Goal: Check status: Check status

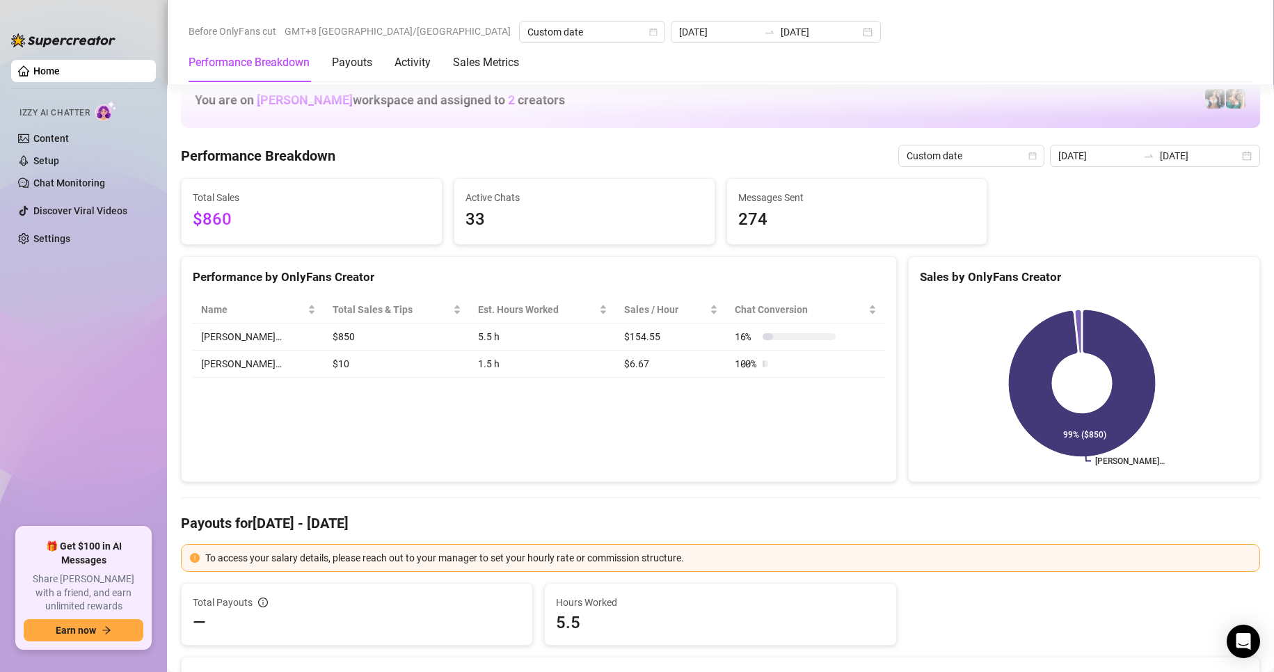
scroll to position [1623, 0]
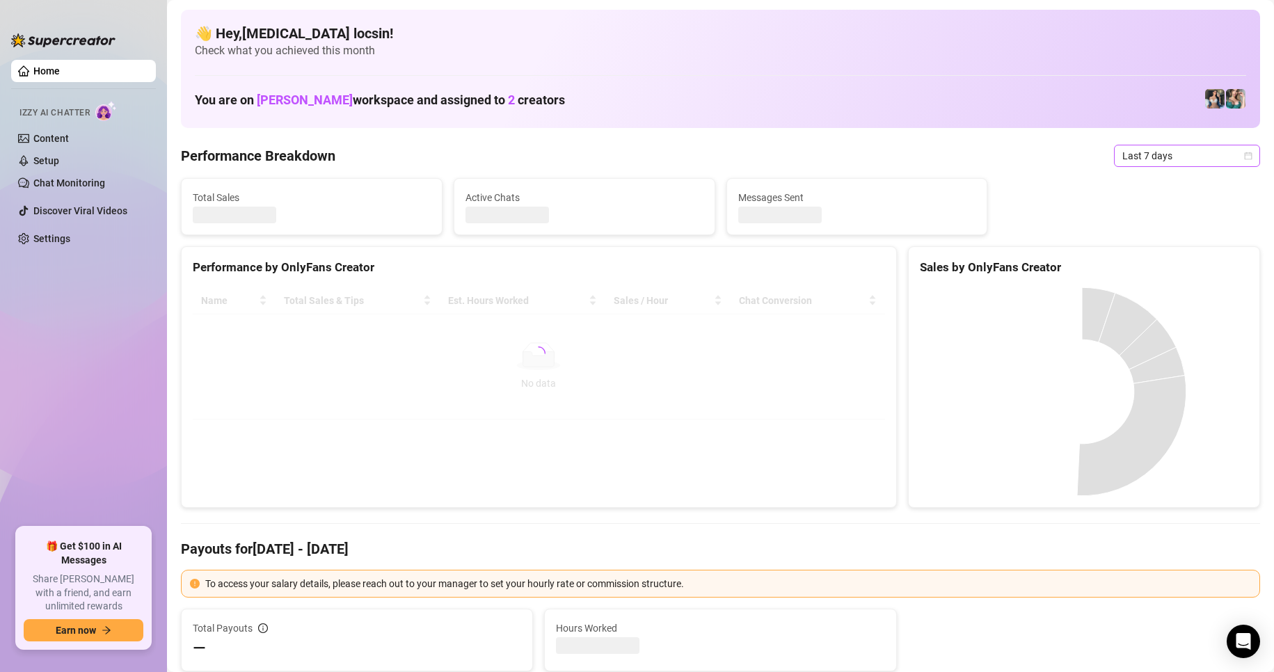
click at [1185, 152] on span "Last 7 days" at bounding box center [1186, 155] width 129 height 21
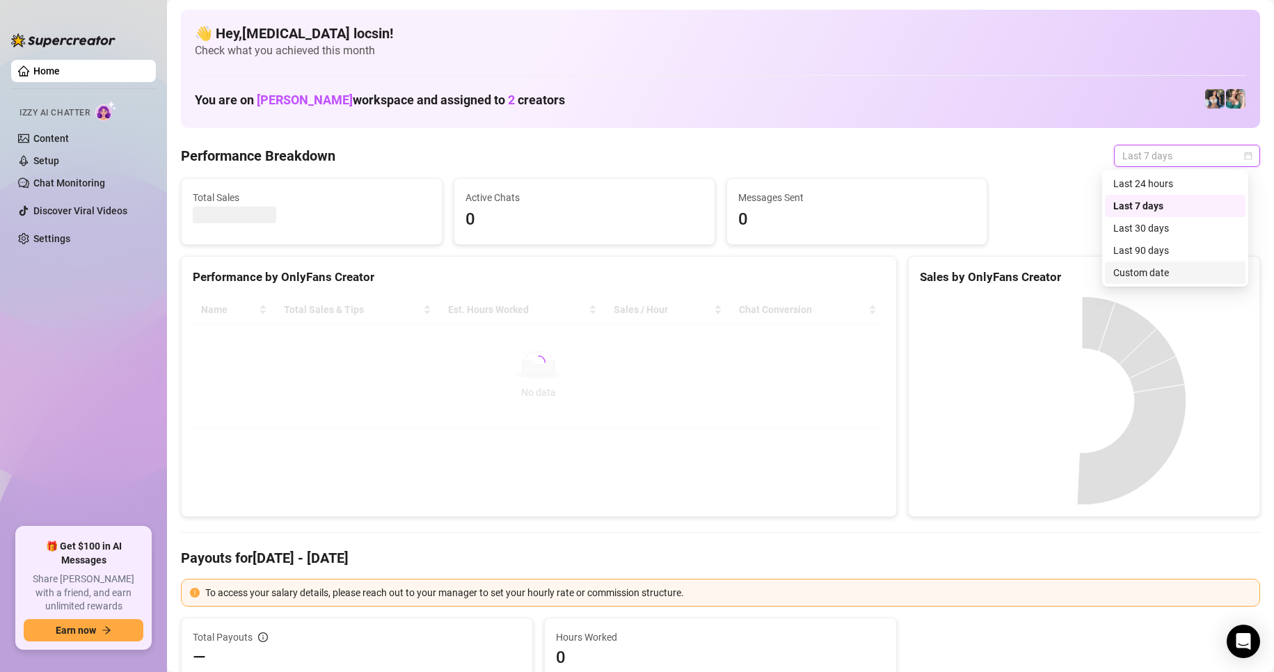
click at [1152, 268] on div "Custom date" at bounding box center [1175, 272] width 124 height 15
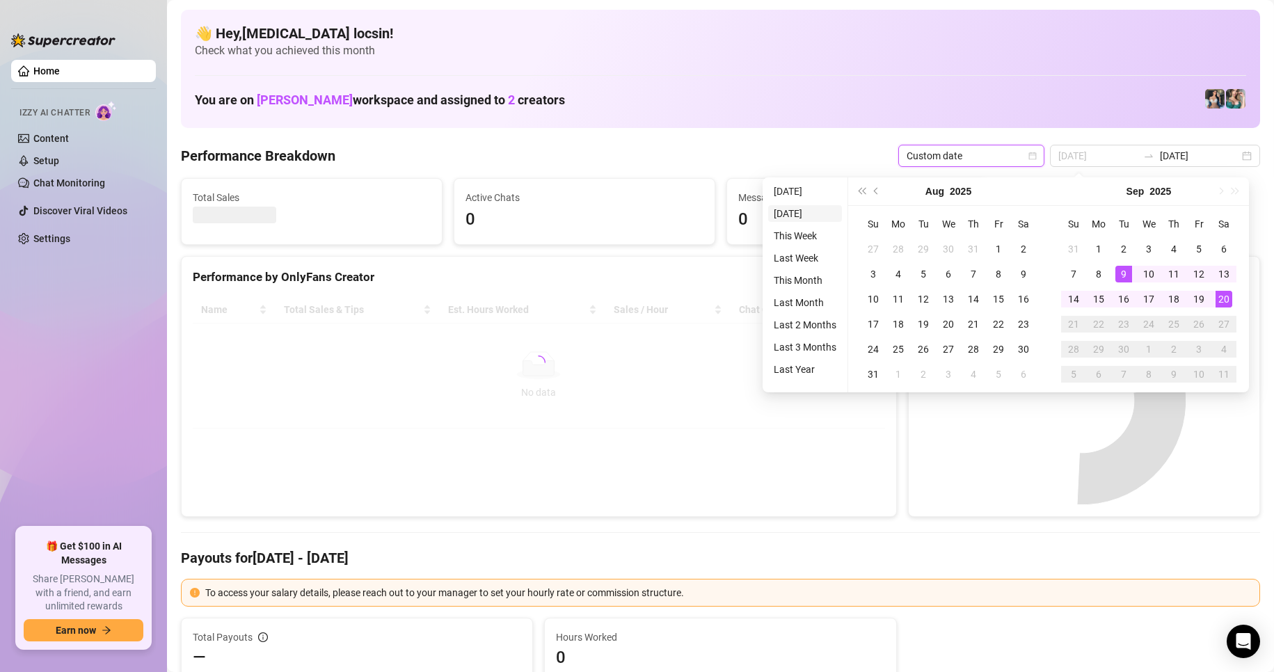
type input "[DATE]"
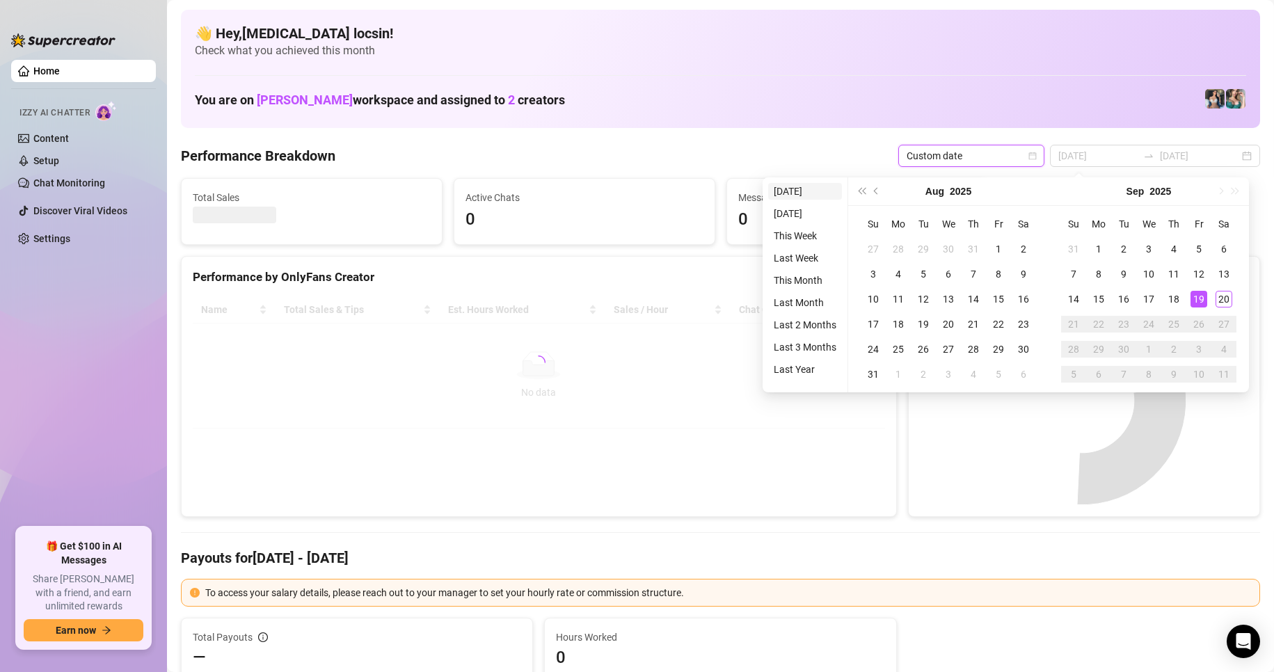
click at [799, 187] on li "[DATE]" at bounding box center [805, 191] width 74 height 17
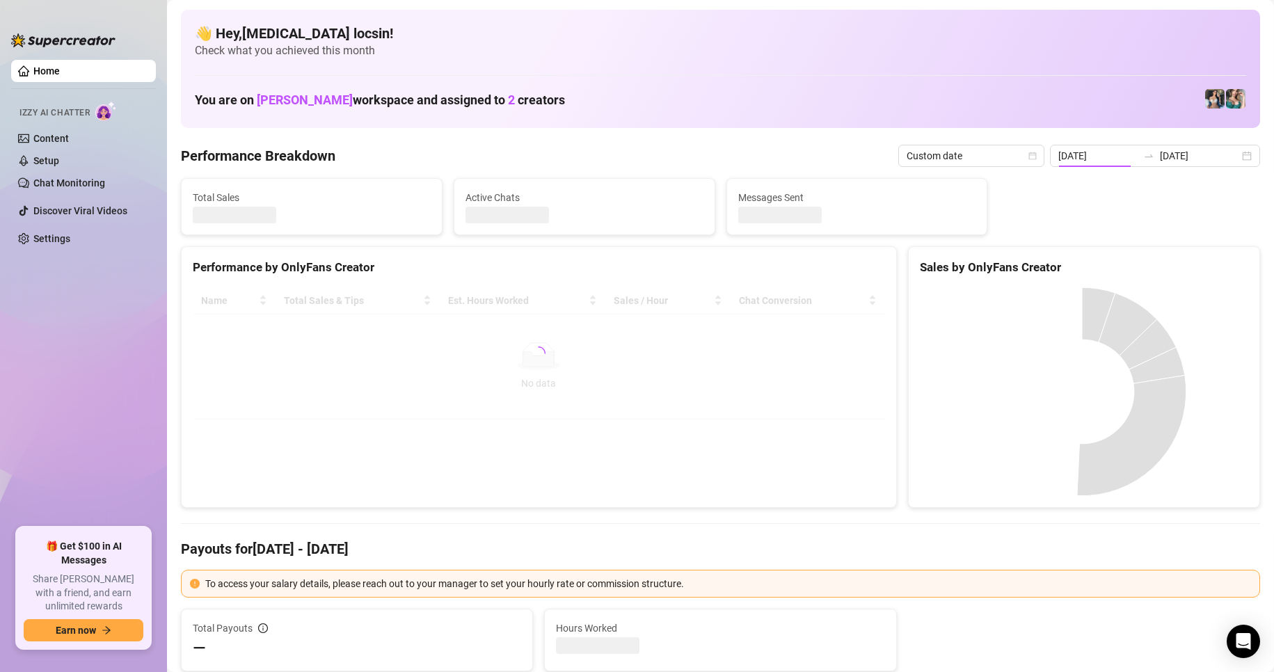
type input "[DATE]"
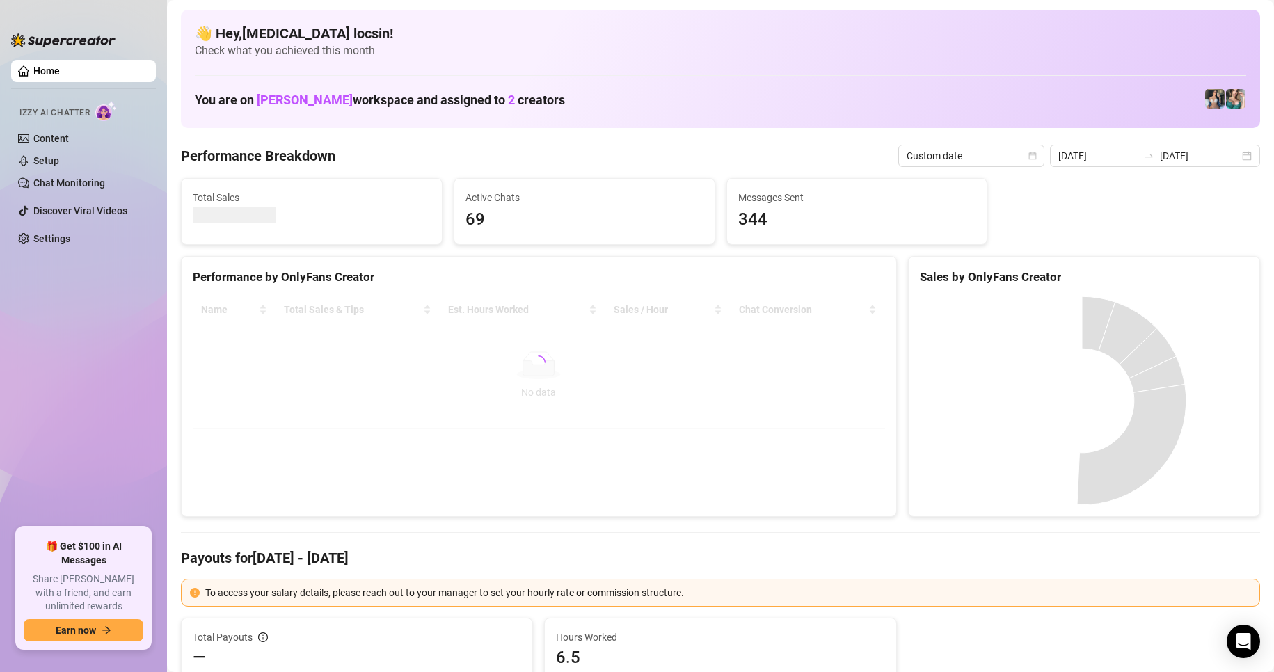
click at [291, 159] on Breakdown "Performance Breakdown" at bounding box center [258, 155] width 154 height 19
click at [1135, 158] on span "Last 7 days" at bounding box center [1186, 155] width 129 height 21
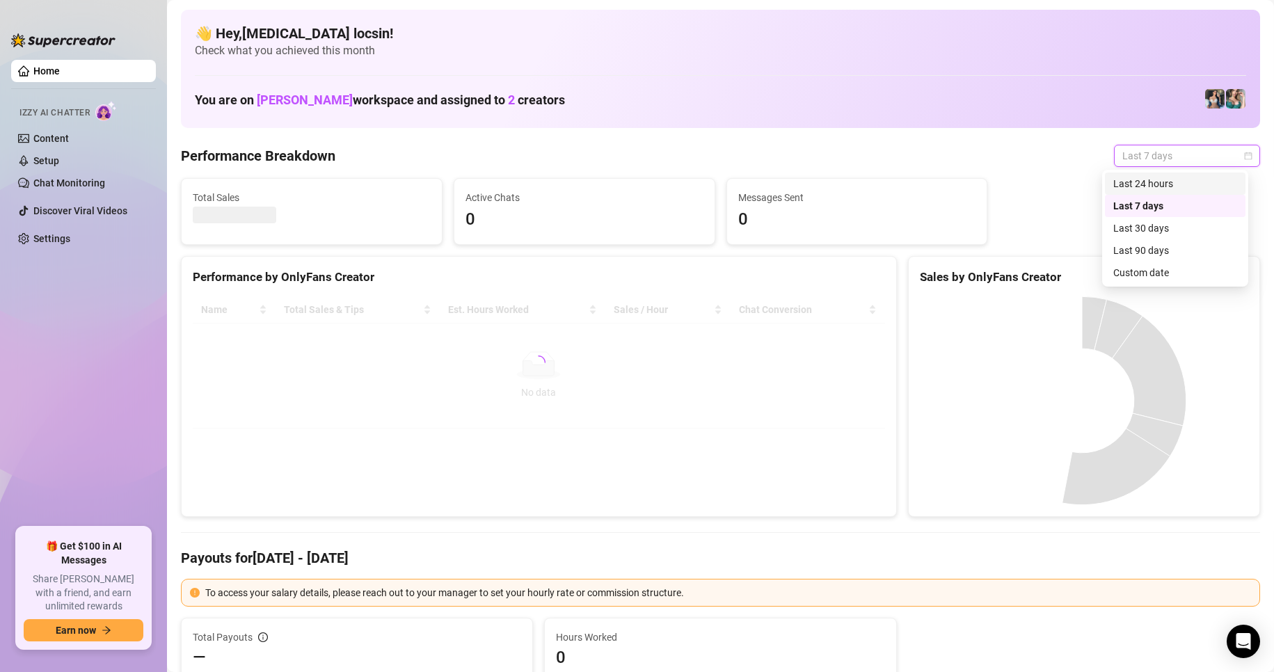
click at [1153, 273] on div "Custom date" at bounding box center [1175, 272] width 124 height 15
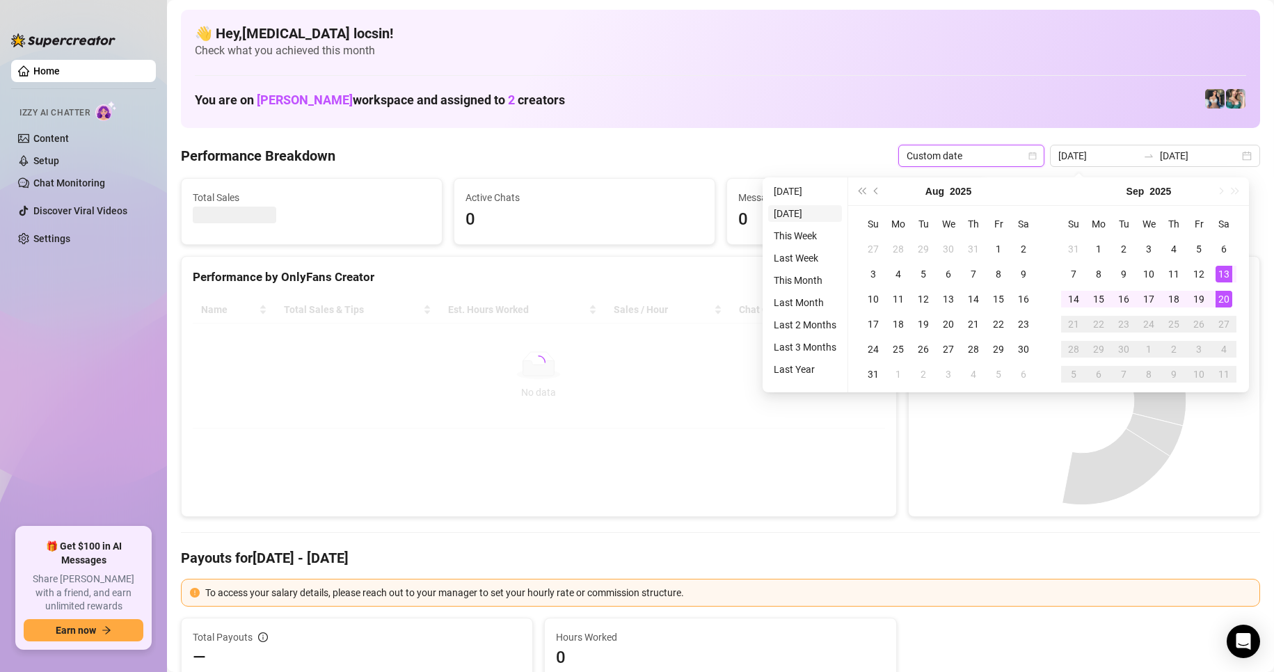
type input "[DATE]"
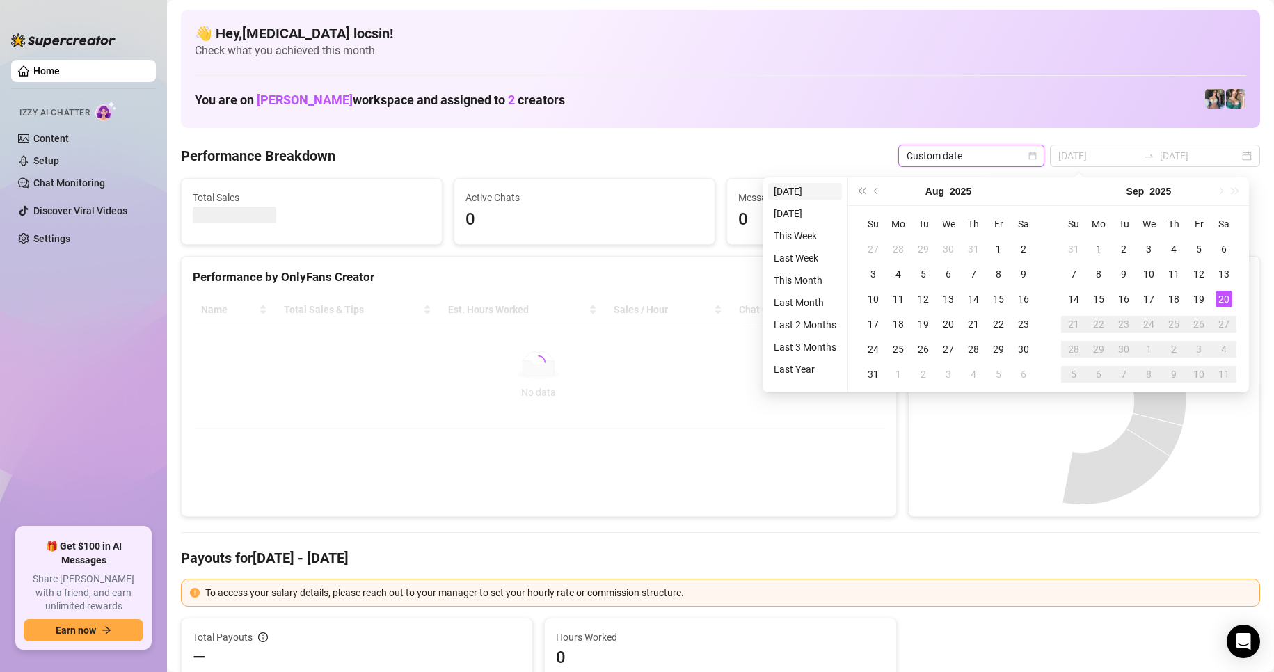
click at [794, 187] on li "[DATE]" at bounding box center [805, 191] width 74 height 17
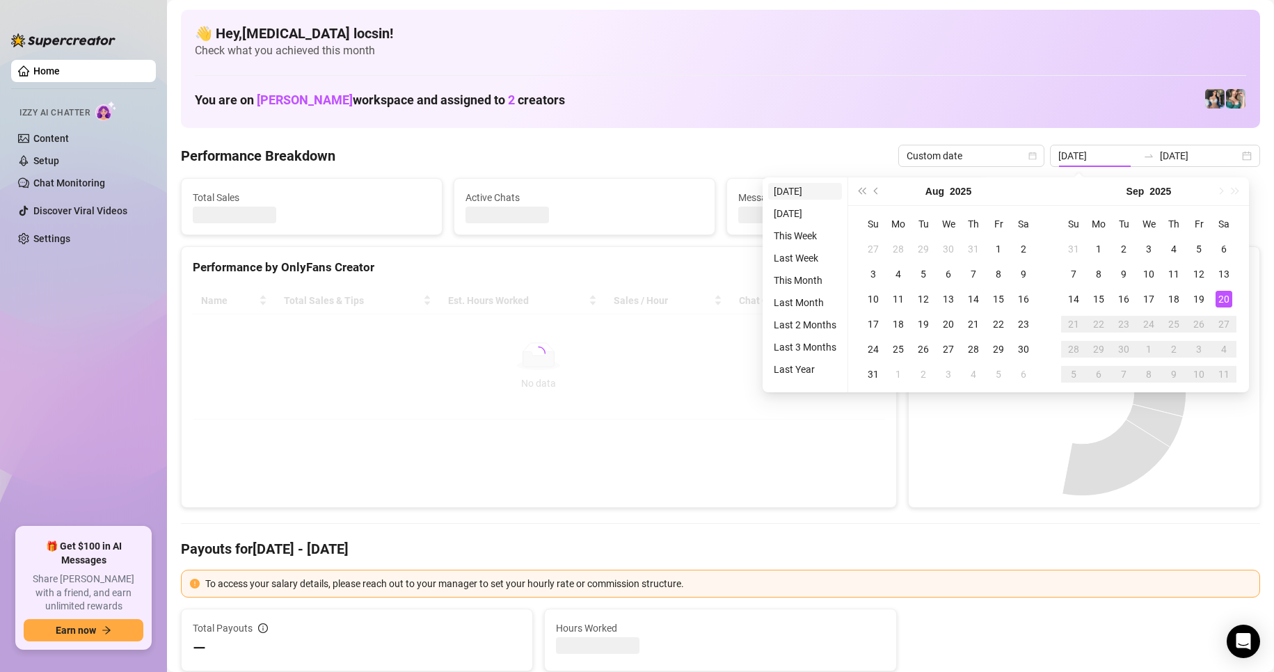
type input "[DATE]"
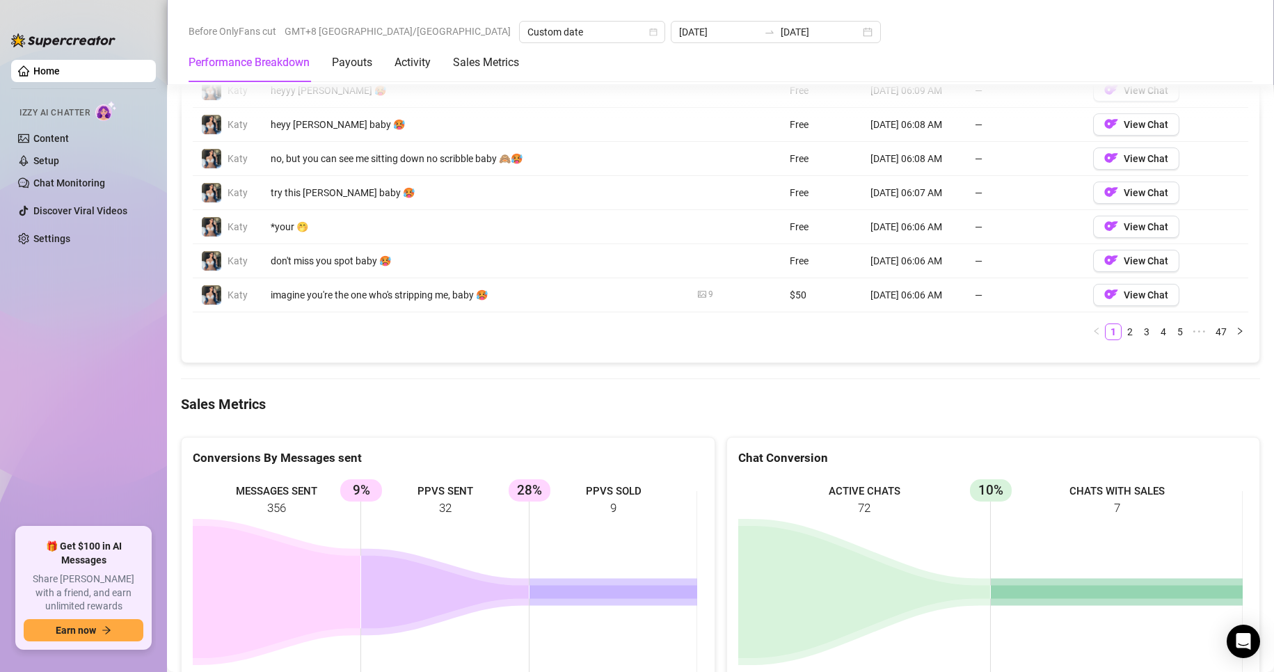
scroll to position [1507, 0]
